Goal: Check status: Check status

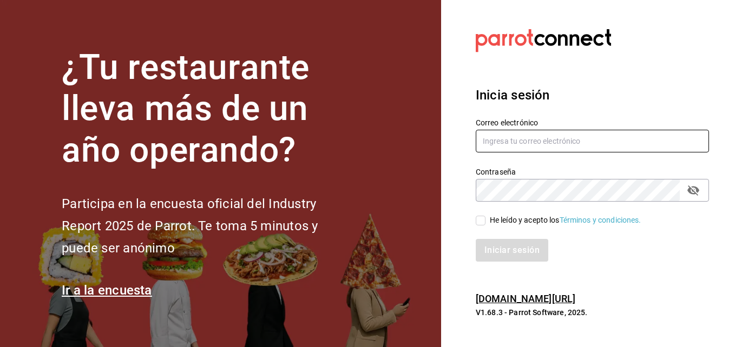
type input "[EMAIL_ADDRESS][DOMAIN_NAME]"
click at [481, 221] on input "He leído y acepto los Términos y condiciones." at bounding box center [481, 221] width 10 height 10
checkbox input "true"
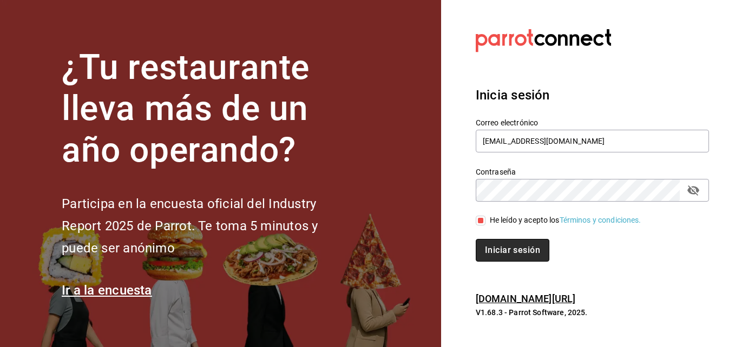
click at [503, 255] on button "Iniciar sesión" at bounding box center [513, 250] width 74 height 23
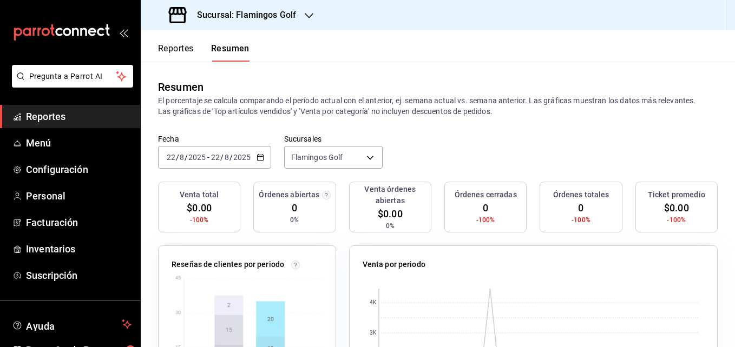
click at [311, 15] on icon "button" at bounding box center [309, 15] width 9 height 5
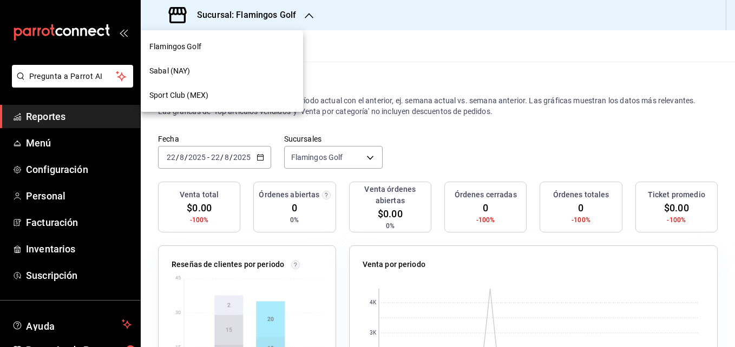
click at [204, 64] on div "Sabal (NAY)" at bounding box center [222, 71] width 162 height 24
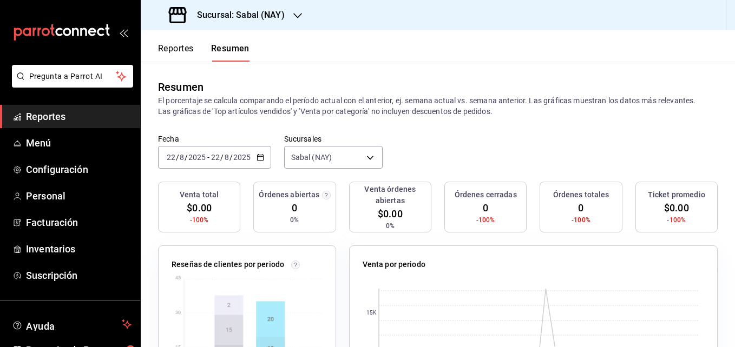
click at [183, 48] on button "Reportes" at bounding box center [176, 52] width 36 height 18
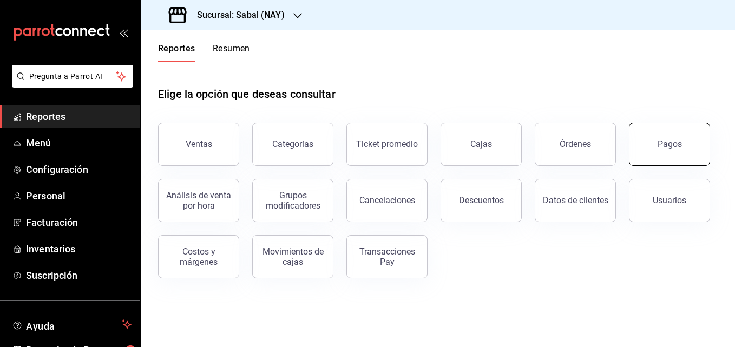
click at [654, 155] on button "Pagos" at bounding box center [669, 144] width 81 height 43
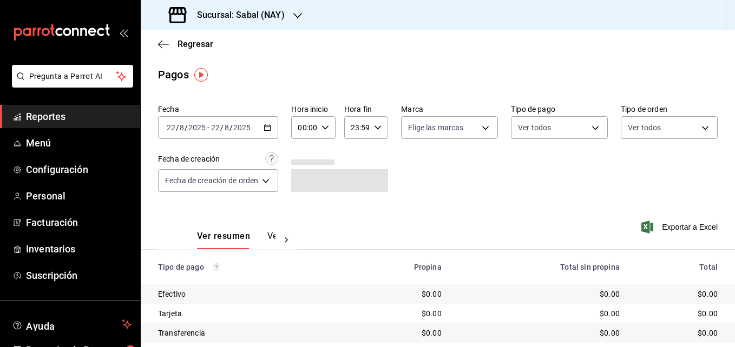
click at [268, 128] on icon "button" at bounding box center [268, 128] width 8 height 8
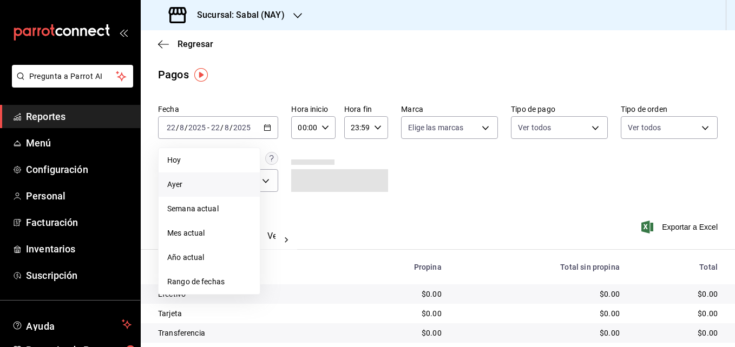
click at [188, 182] on span "Ayer" at bounding box center [209, 184] width 84 height 11
